Goal: Contribute content

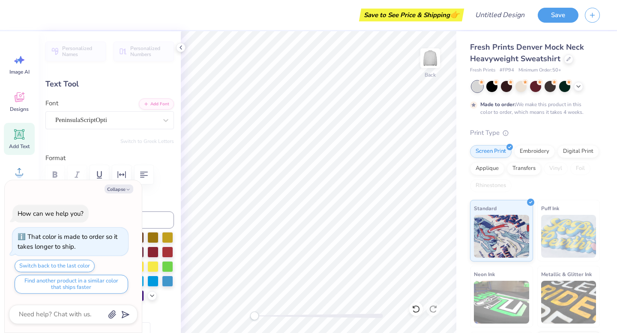
type textarea "x"
type textarea "_ Phi Beta"
type textarea "x"
type textarea "Phi Beta"
type textarea "x"
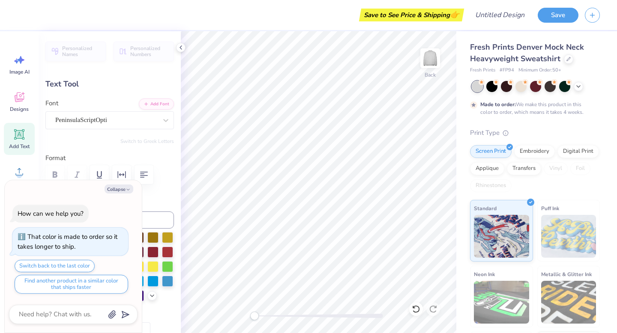
type textarea "Phi Beta"
type textarea "x"
type textarea "Phi M"
type textarea "x"
type textarea "Phi Mu"
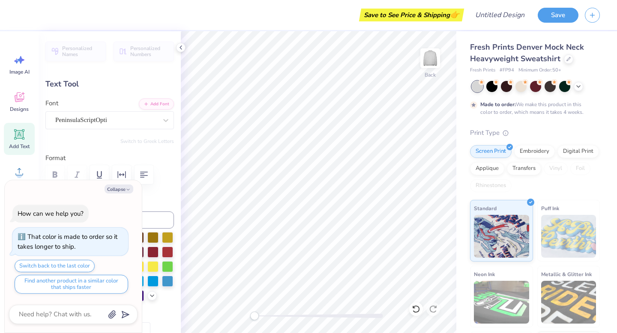
scroll to position [0, 0]
type textarea "x"
type input "0.0"
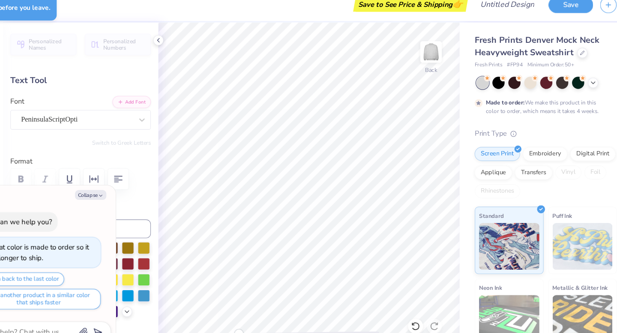
type textarea "x"
